Goal: Transaction & Acquisition: Purchase product/service

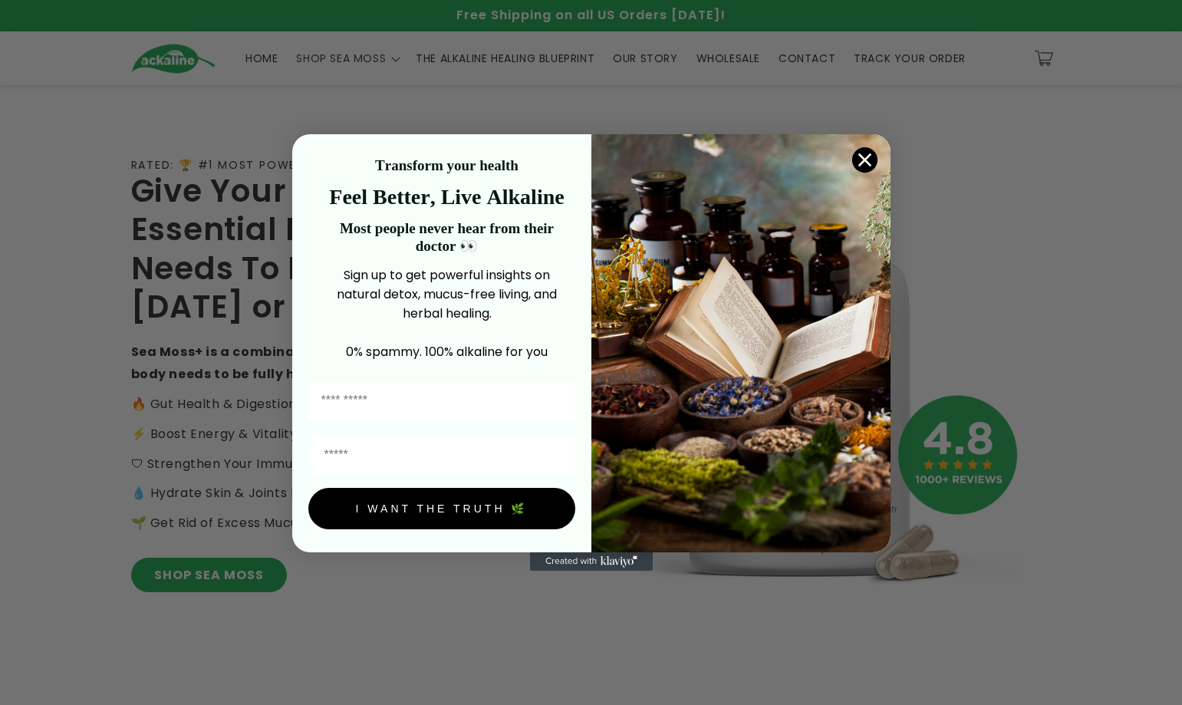
click at [895, 85] on div "Close dialog Transform your health Feel Better, Live Alkaline Most people never…" at bounding box center [591, 352] width 1182 height 705
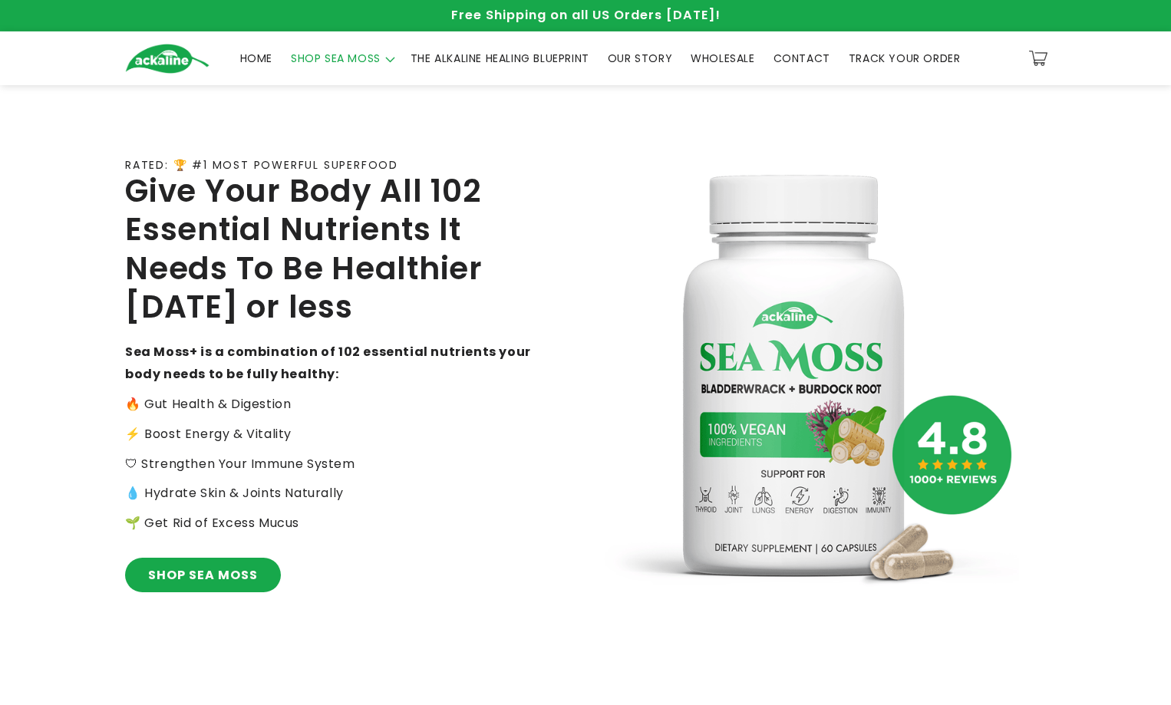
click at [324, 66] on summary "SHOP SEA MOSS" at bounding box center [342, 58] width 120 height 32
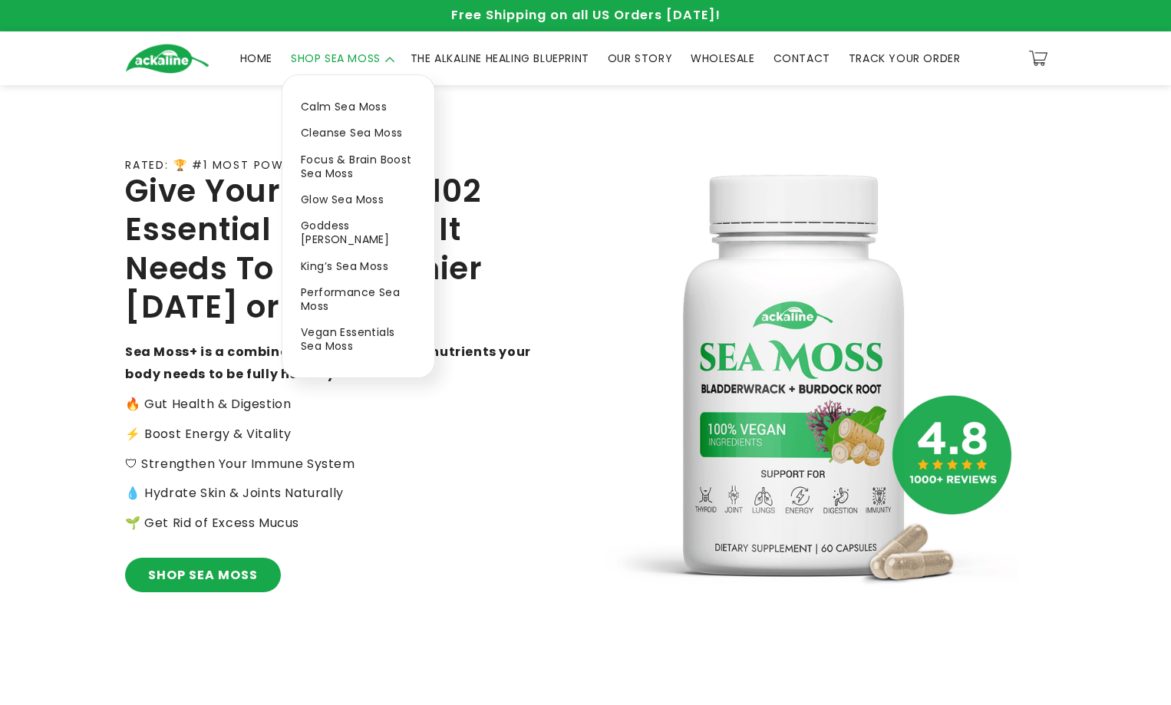
click at [324, 103] on link "Calm Sea Moss" at bounding box center [358, 107] width 152 height 26
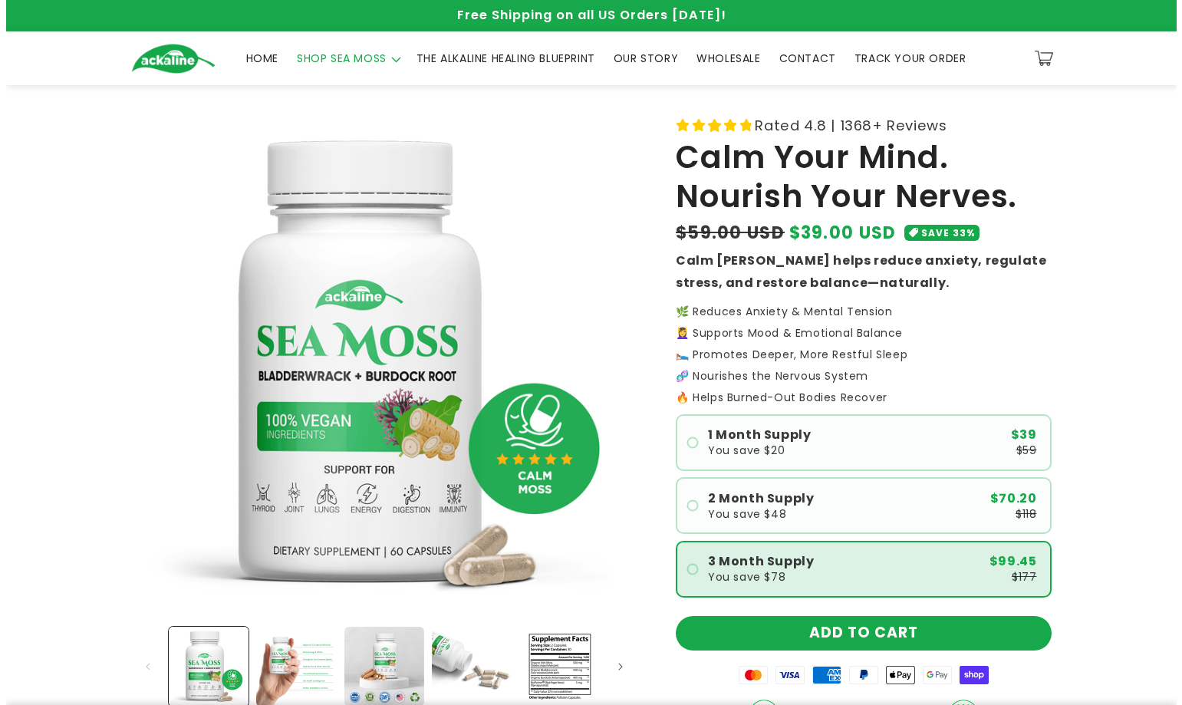
scroll to position [230, 0]
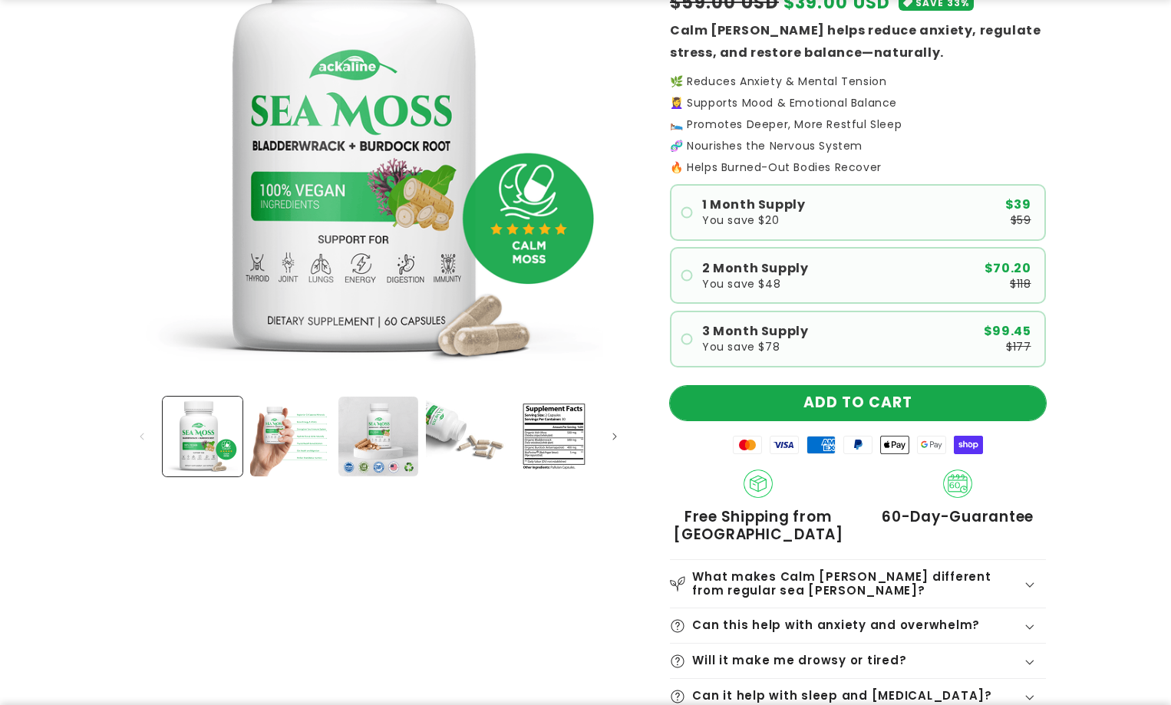
click at [826, 416] on button "ADD TO CART" at bounding box center [858, 403] width 376 height 35
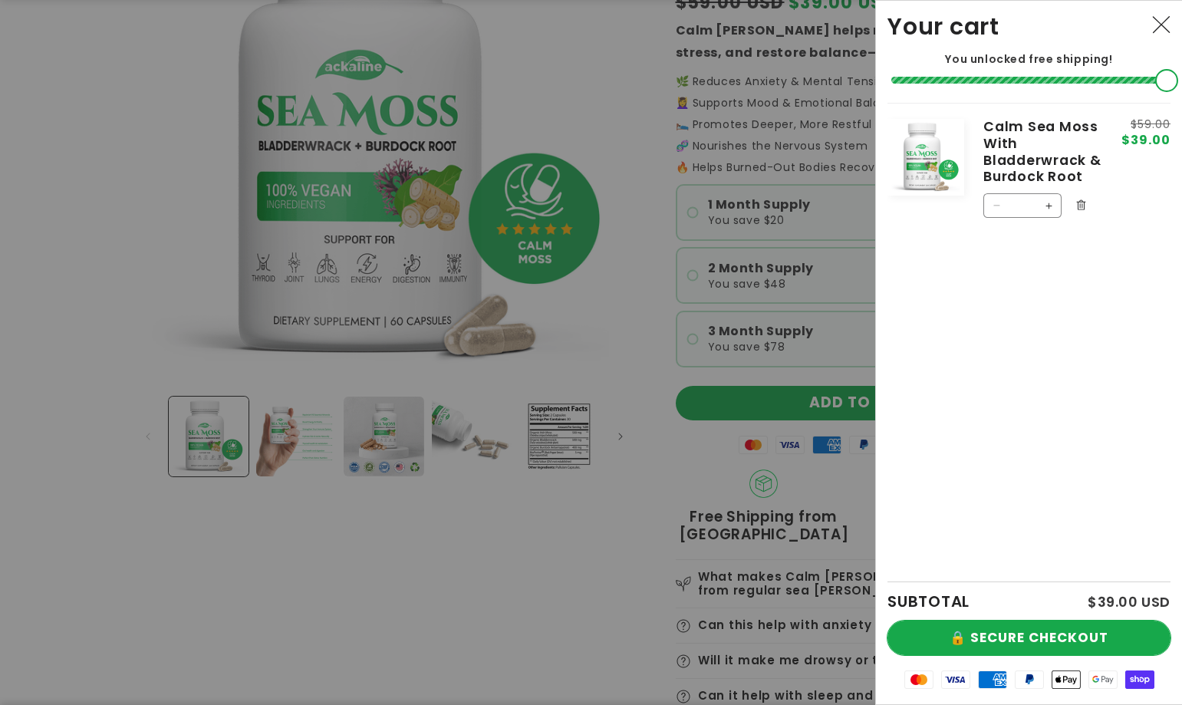
click at [1053, 642] on button "🔒 SECURE CHECKOUT" at bounding box center [1029, 638] width 283 height 35
